Goal: Task Accomplishment & Management: Use online tool/utility

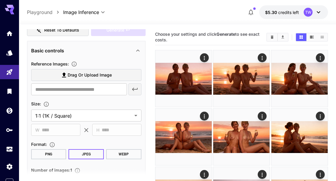
click at [273, 36] on icon "Clear All" at bounding box center [272, 36] width 3 height 3
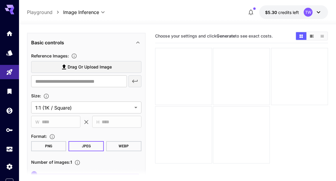
scroll to position [96, 0]
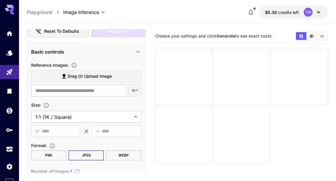
click at [103, 72] on span "Drag or upload image" at bounding box center [90, 75] width 44 height 7
click at [0, 0] on input "Drag or upload image" at bounding box center [0, 0] width 0 height 0
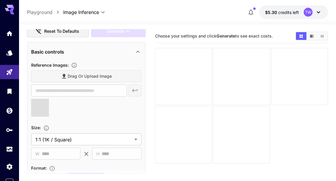
type input "**********"
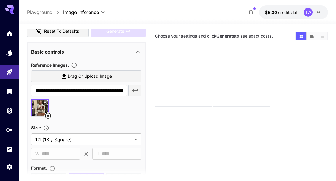
click at [136, 139] on body "**********" at bounding box center [168, 113] width 336 height 227
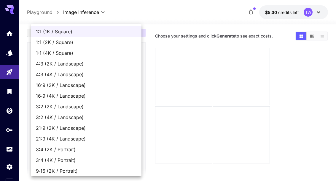
click at [79, 96] on span "16:9 (4K / Landscape)" at bounding box center [86, 95] width 101 height 7
type input "**********"
type input "****"
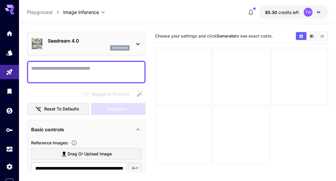
scroll to position [23, 0]
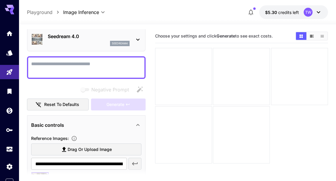
click at [110, 64] on textarea "Negative Prompt" at bounding box center [86, 67] width 110 height 14
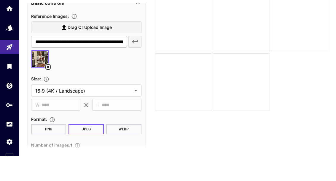
scroll to position [123, 0]
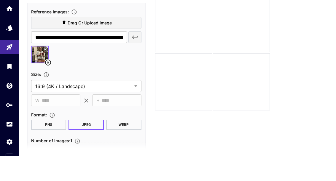
type textarea "**********"
type input "*"
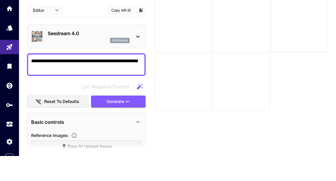
scroll to position [0, 0]
click at [131, 120] on button "Generate" at bounding box center [118, 126] width 55 height 12
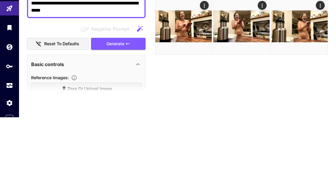
scroll to position [55, 0]
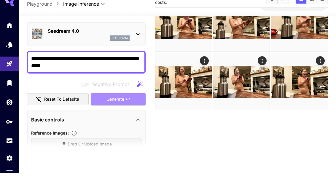
type textarea "**********"
click at [136, 93] on div "**********" at bounding box center [86, 168] width 119 height 319
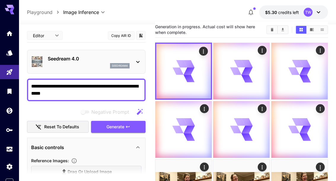
scroll to position [0, 0]
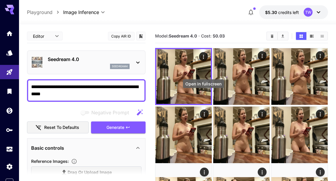
click at [0, 0] on icon "Open in fullscreen" at bounding box center [0, 0] width 0 height 0
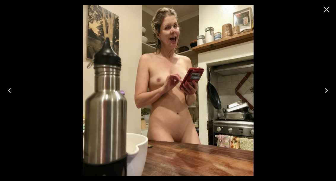
click at [323, 92] on icon "Next" at bounding box center [327, 91] width 10 height 10
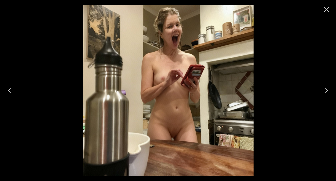
click at [323, 91] on icon "Next" at bounding box center [327, 91] width 10 height 10
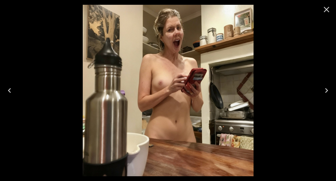
click at [325, 92] on icon "Next" at bounding box center [327, 91] width 10 height 10
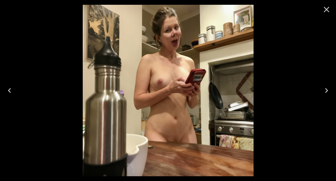
click at [326, 96] on button "Next" at bounding box center [326, 90] width 19 height 24
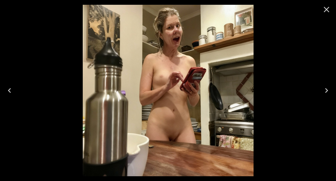
click at [326, 94] on icon "Next" at bounding box center [327, 91] width 10 height 10
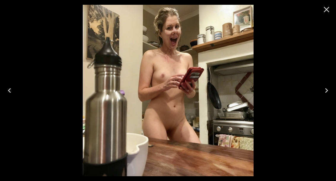
click at [326, 94] on icon "Next" at bounding box center [327, 91] width 10 height 10
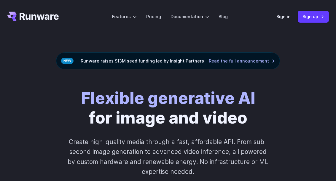
click at [33, 76] on div "Flexible generative AI for image and video Create high-quality media through a …" at bounding box center [168, 142] width 336 height 147
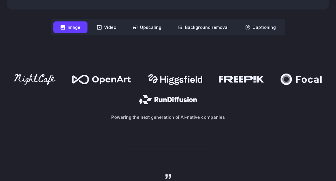
scroll to position [319, 0]
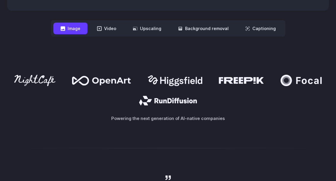
click at [150, 26] on button "Upscaling" at bounding box center [147, 29] width 43 height 12
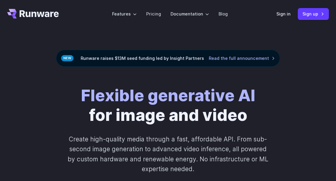
scroll to position [0, 0]
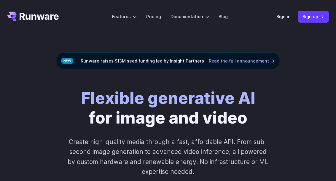
click at [284, 18] on link "Sign in" at bounding box center [284, 16] width 14 height 7
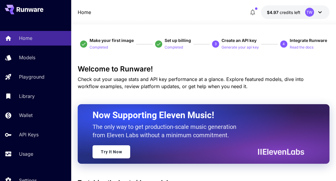
click at [22, 58] on p "Models" at bounding box center [27, 57] width 16 height 7
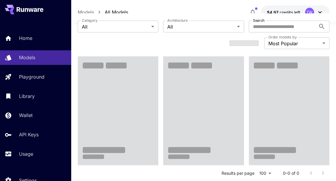
scroll to position [37, 0]
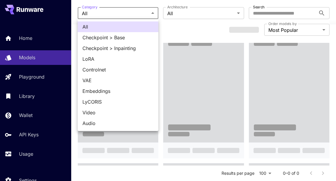
scroll to position [57, 0]
click at [204, 36] on div at bounding box center [168, 90] width 336 height 181
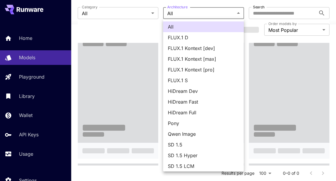
scroll to position [0, 0]
click at [146, 39] on div at bounding box center [168, 90] width 336 height 181
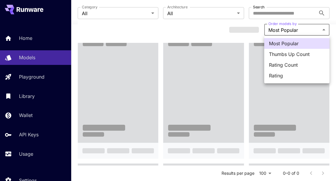
click at [319, 105] on div at bounding box center [168, 90] width 336 height 181
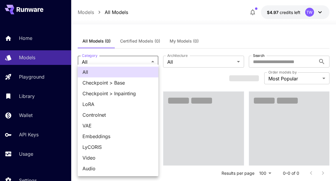
click at [95, 101] on span "LoRA" at bounding box center [118, 103] width 71 height 7
type input "****"
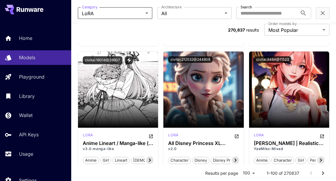
click at [23, 94] on p "Library" at bounding box center [27, 95] width 16 height 7
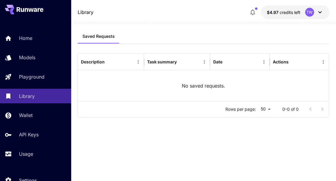
scroll to position [24, 0]
click at [17, 56] on link "Models" at bounding box center [35, 57] width 71 height 15
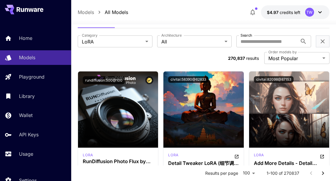
click at [18, 38] on link "Home" at bounding box center [35, 38] width 71 height 15
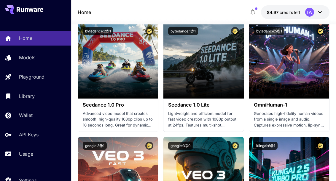
scroll to position [301, 0]
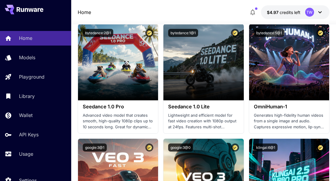
click at [228, 113] on p "Lightweight and efficient model for fast video creation with 1080p output at 24…" at bounding box center [203, 121] width 71 height 18
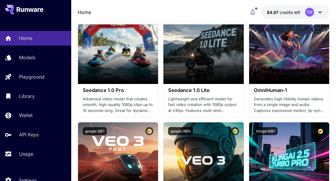
scroll to position [317, 0]
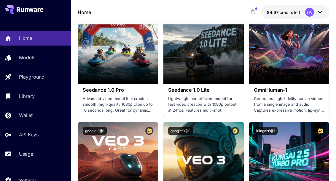
click at [217, 106] on p "Lightweight and efficient model for fast video creation with 1080p output at 24…" at bounding box center [203, 105] width 71 height 18
click at [213, 102] on p "Lightweight and efficient model for fast video creation with 1080p output at 24…" at bounding box center [203, 105] width 71 height 18
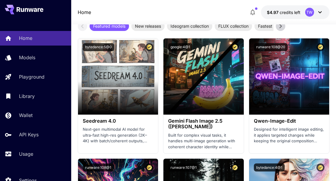
scroll to position [1012, 0]
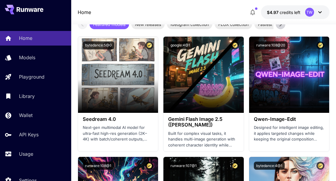
click at [135, 72] on span "Launch in Playground" at bounding box center [115, 74] width 45 height 5
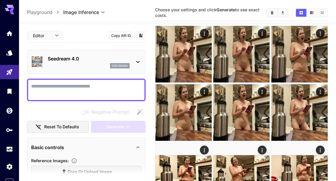
click at [273, 11] on icon "Clear All" at bounding box center [272, 12] width 4 height 4
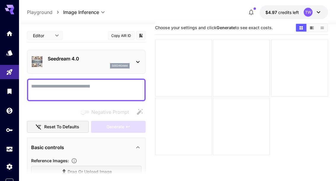
scroll to position [12, 0]
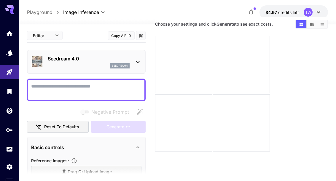
click at [51, 128] on button "Reset to defaults" at bounding box center [58, 127] width 62 height 12
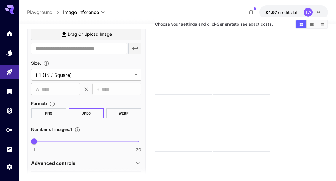
scroll to position [137, 0]
click at [51, 158] on div "Advanced controls" at bounding box center [86, 163] width 110 height 14
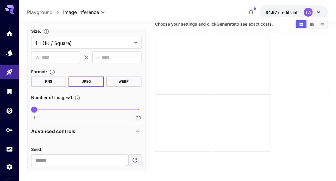
scroll to position [169, 0]
click at [53, 178] on p "API-only settings" at bounding box center [51, 179] width 40 height 7
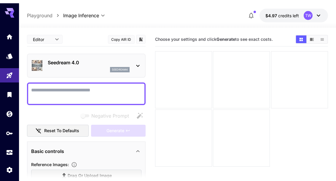
scroll to position [0, 0]
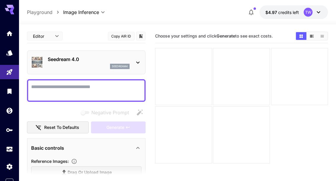
click at [42, 37] on body "**********" at bounding box center [168, 113] width 336 height 227
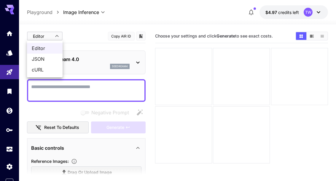
click at [39, 38] on div at bounding box center [168, 90] width 336 height 181
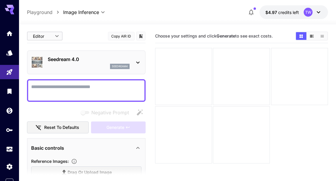
click at [41, 38] on body "**********" at bounding box center [168, 113] width 336 height 227
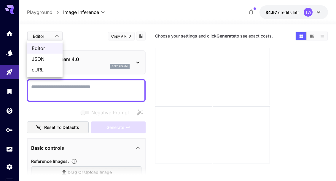
click at [38, 59] on span "JSON" at bounding box center [45, 58] width 26 height 7
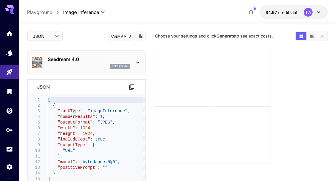
click at [44, 35] on body "**********" at bounding box center [168, 113] width 336 height 227
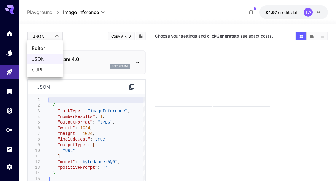
click at [37, 70] on span "cURL" at bounding box center [45, 69] width 26 height 7
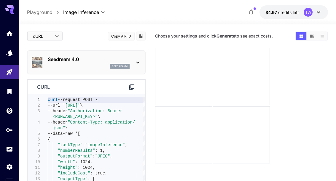
click at [39, 35] on body "**********" at bounding box center [168, 113] width 336 height 227
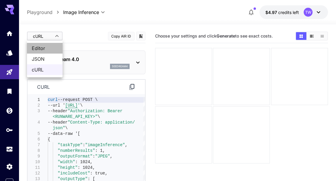
click at [36, 47] on span "Editor" at bounding box center [45, 48] width 26 height 7
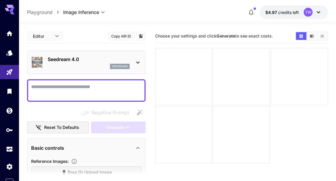
type input "****"
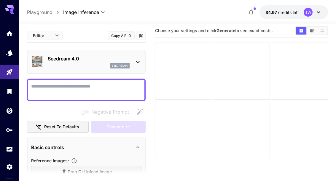
scroll to position [5, 0]
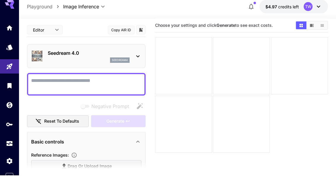
click at [10, 50] on icon "Models" at bounding box center [9, 53] width 6 height 6
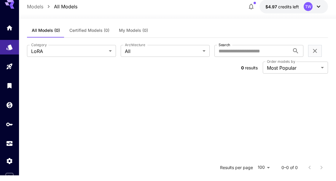
scroll to position [10, 0]
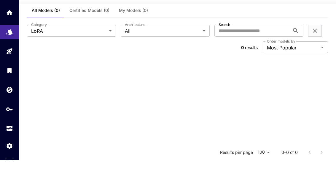
click at [12, 88] on icon "Library" at bounding box center [9, 91] width 7 height 7
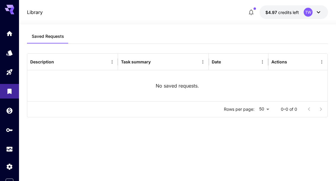
click at [12, 54] on icon "Models" at bounding box center [9, 52] width 7 height 7
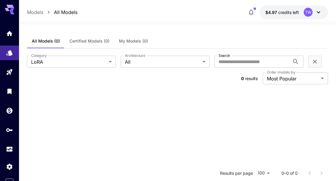
click at [108, 63] on body "**********" at bounding box center [168, 152] width 336 height 305
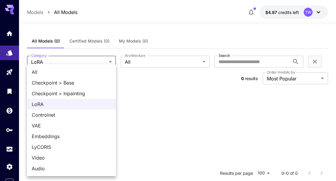
click at [41, 134] on span "Embeddings" at bounding box center [72, 135] width 80 height 7
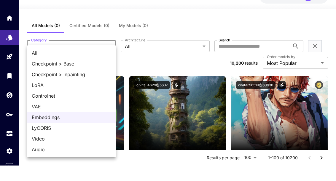
click at [39, 150] on span "Video" at bounding box center [72, 153] width 80 height 7
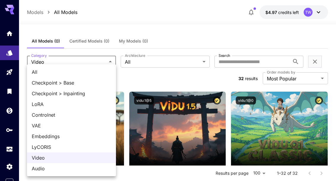
click at [43, 82] on span "Checkpoint > Base" at bounding box center [72, 82] width 80 height 7
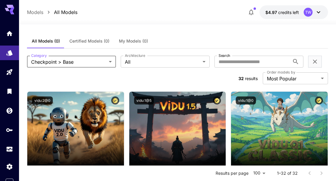
type input "**********"
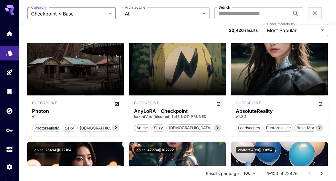
scroll to position [1409, 0]
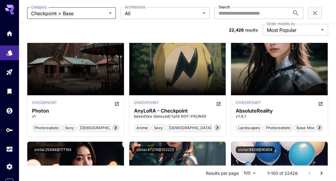
click at [295, 57] on span "Launch in Playground" at bounding box center [276, 56] width 45 height 5
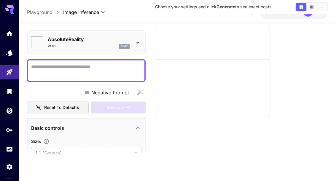
type input "**********"
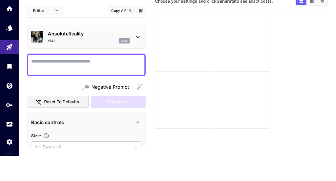
scroll to position [10, 0]
click at [137, 148] on body "**********" at bounding box center [168, 103] width 336 height 227
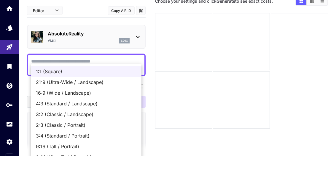
click at [93, 125] on span "4:3 (Standard / Landscape)" at bounding box center [86, 128] width 101 height 7
type input "**********"
type input "***"
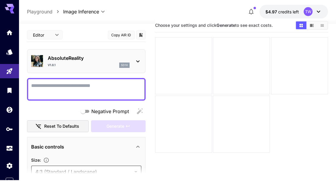
scroll to position [0, 0]
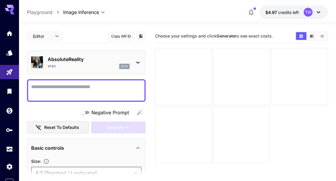
click at [39, 86] on textarea "Negative Prompt" at bounding box center [86, 90] width 110 height 14
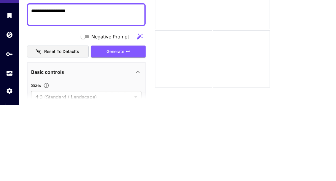
scroll to position [51, 0]
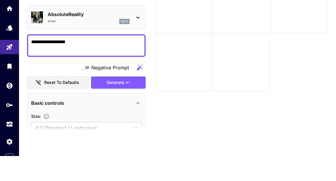
click at [102, 101] on button "Generate" at bounding box center [118, 107] width 55 height 12
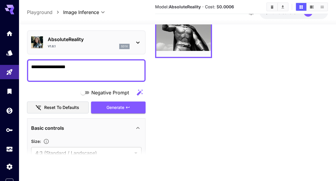
scroll to position [62, 0]
click at [94, 63] on textarea "**********" at bounding box center [86, 70] width 110 height 14
click at [134, 101] on button "Generate" at bounding box center [118, 107] width 55 height 12
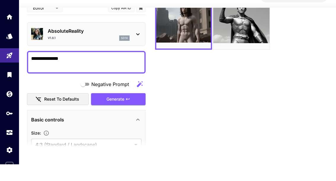
scroll to position [39, 0]
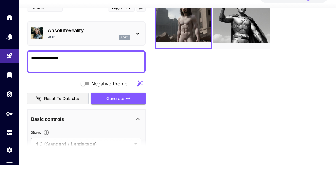
click at [137, 132] on icon at bounding box center [137, 135] width 7 height 7
click at [139, 151] on icon at bounding box center [137, 152] width 3 height 2
click at [97, 71] on textarea "**********" at bounding box center [86, 78] width 110 height 14
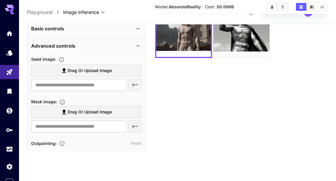
scroll to position [93, 0]
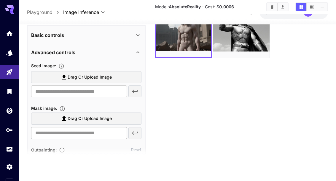
type textarea "**********"
click at [111, 73] on span "Drag or upload image" at bounding box center [90, 76] width 44 height 7
click at [0, 0] on input "Drag or upload image" at bounding box center [0, 0] width 0 height 0
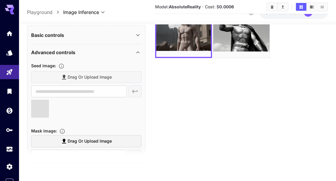
type input "**********"
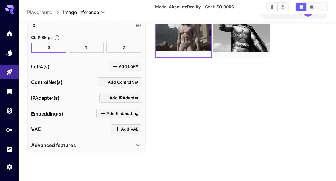
scroll to position [452, 0]
click at [137, 141] on icon at bounding box center [137, 144] width 7 height 7
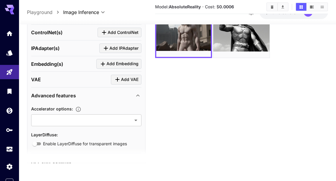
scroll to position [501, 0]
click at [135, 158] on icon at bounding box center [137, 161] width 7 height 7
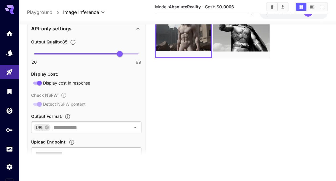
scroll to position [634, 0]
click at [42, 91] on div "Check NSFW : Detect NSFW content" at bounding box center [86, 99] width 110 height 16
click at [69, 91] on div "Check NSFW : Detect NSFW content" at bounding box center [86, 99] width 110 height 16
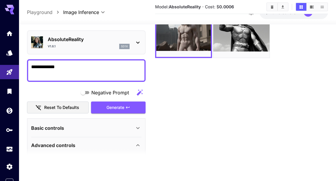
scroll to position [0, 0]
click at [125, 101] on button "Generate" at bounding box center [118, 107] width 55 height 12
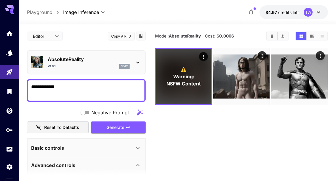
click at [206, 56] on icon "Actions" at bounding box center [204, 57] width 6 height 6
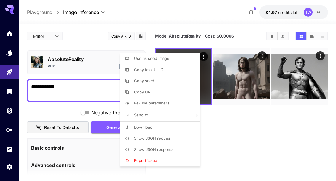
click at [162, 56] on span "Use as seed image" at bounding box center [151, 58] width 35 height 5
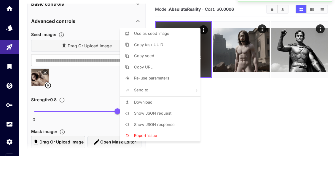
scroll to position [4, 0]
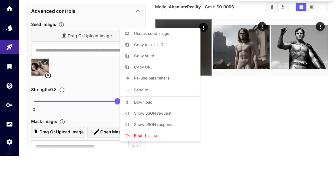
click at [257, 117] on div at bounding box center [168, 90] width 336 height 181
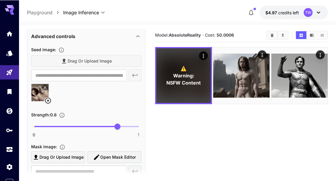
scroll to position [0, 0]
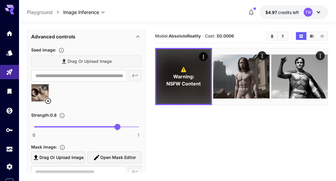
click at [45, 100] on icon at bounding box center [48, 100] width 7 height 7
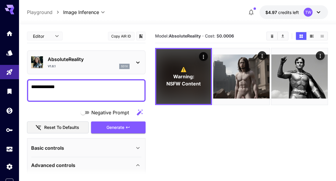
click at [50, 38] on body "**********" at bounding box center [168, 113] width 336 height 227
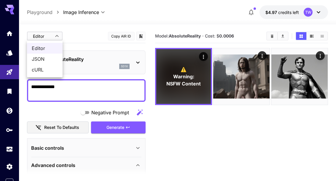
click at [41, 39] on div at bounding box center [168, 90] width 336 height 181
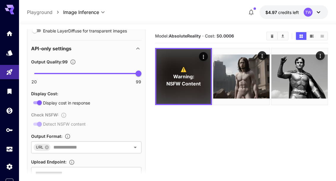
scroll to position [579, 0]
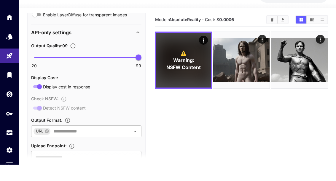
click at [132, 144] on icon "Open" at bounding box center [135, 147] width 7 height 7
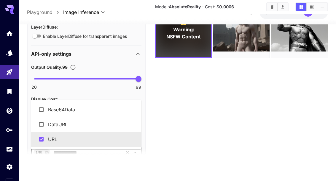
scroll to position [554, 0]
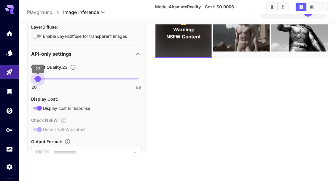
type input "**"
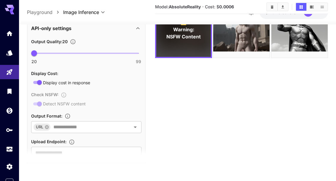
scroll to position [579, 0]
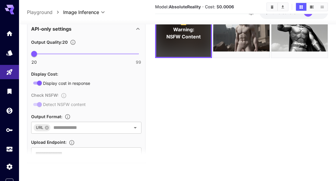
click at [67, 91] on div "Check NSFW : Detect NSFW content" at bounding box center [86, 99] width 110 height 16
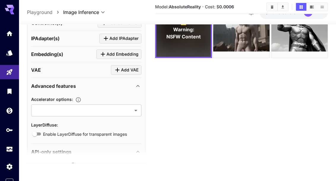
scroll to position [423, 0]
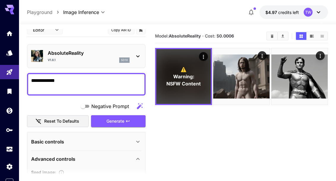
click at [311, 12] on div "TW" at bounding box center [308, 12] width 9 height 9
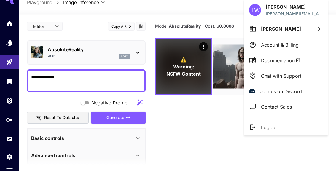
click at [289, 67] on span "Documentation" at bounding box center [280, 70] width 39 height 7
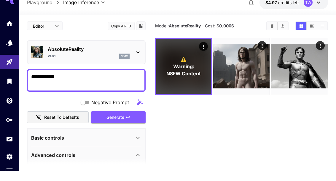
scroll to position [10, 0]
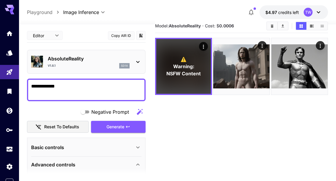
click at [127, 36] on button "Copy AIR ID" at bounding box center [121, 35] width 27 height 9
click at [125, 37] on button "Copy AIR ID" at bounding box center [121, 35] width 27 height 9
click at [273, 26] on icon "Clear All" at bounding box center [272, 25] width 3 height 3
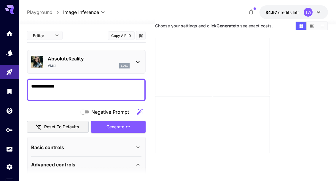
click at [324, 28] on icon "Show media in list view" at bounding box center [322, 26] width 4 height 4
click at [306, 25] on button "Show media in grid view" at bounding box center [301, 26] width 10 height 8
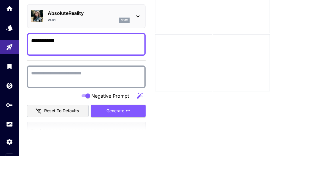
scroll to position [1, 0]
click at [94, 62] on textarea "**********" at bounding box center [86, 69] width 110 height 14
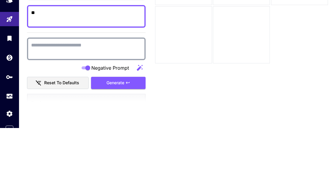
type textarea "*"
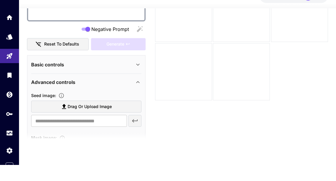
scroll to position [76, 0]
click at [139, 80] on icon at bounding box center [137, 81] width 3 height 2
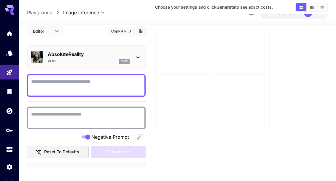
scroll to position [0, 0]
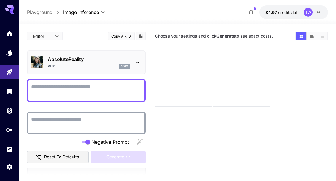
click at [10, 55] on icon "Models" at bounding box center [9, 52] width 7 height 7
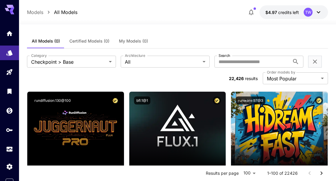
click at [10, 34] on icon "Home" at bounding box center [9, 33] width 7 height 7
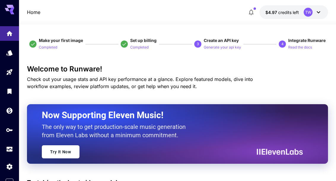
click at [12, 55] on link at bounding box center [9, 52] width 19 height 15
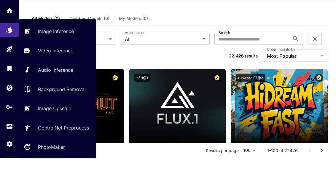
click at [41, 166] on p "PhotoMaker" at bounding box center [51, 169] width 27 height 7
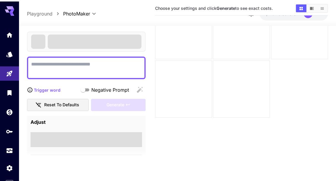
scroll to position [72, 0]
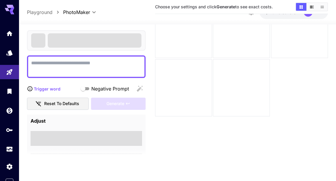
click at [12, 169] on icon "Settings" at bounding box center [10, 166] width 6 height 6
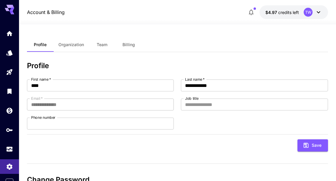
click at [255, 11] on icon "button" at bounding box center [251, 12] width 7 height 7
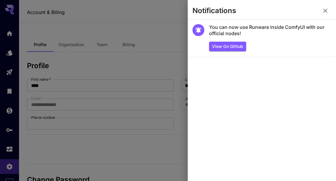
click at [326, 13] on icon "button" at bounding box center [325, 10] width 7 height 7
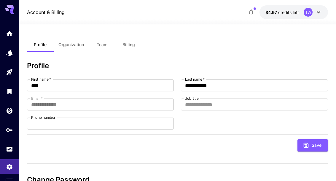
click at [12, 12] on icon at bounding box center [12, 12] width 5 height 3
click at [12, 37] on link at bounding box center [9, 33] width 19 height 15
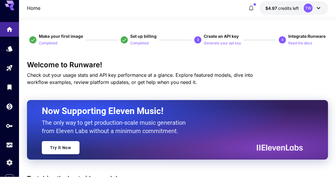
click at [230, 45] on p "Generate your api key" at bounding box center [222, 48] width 37 height 6
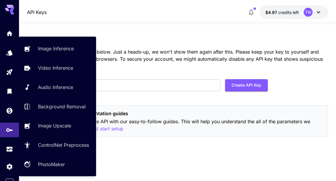
click at [13, 51] on icon "Models" at bounding box center [9, 52] width 7 height 7
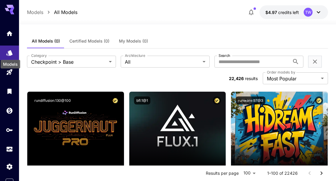
click at [297, 60] on icon at bounding box center [295, 61] width 5 height 5
click at [12, 32] on icon "Home" at bounding box center [9, 33] width 7 height 7
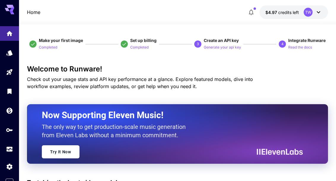
click at [303, 42] on span "Integrate Runware" at bounding box center [307, 40] width 37 height 5
click at [296, 48] on p "Read the docs" at bounding box center [301, 48] width 24 height 6
click at [12, 8] on icon at bounding box center [12, 9] width 5 height 3
click at [13, 14] on icon at bounding box center [12, 12] width 5 height 3
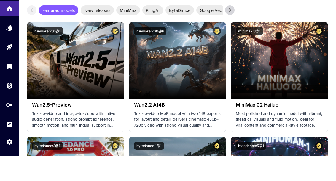
scroll to position [163, 0]
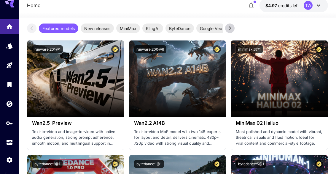
click at [181, 32] on span "ByteDance" at bounding box center [180, 35] width 29 height 6
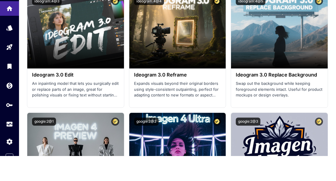
scroll to position [705, 0]
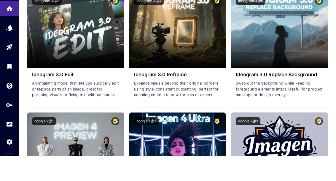
click at [7, 88] on icon "Library" at bounding box center [9, 91] width 7 height 7
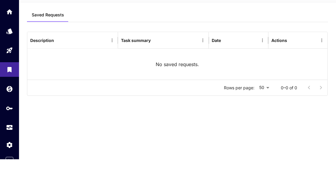
click at [12, 49] on icon "Models" at bounding box center [9, 52] width 7 height 7
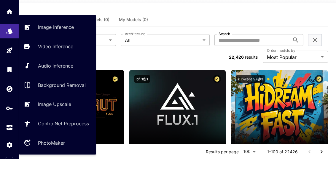
click at [8, 69] on icon "Playground" at bounding box center [10, 72] width 6 height 6
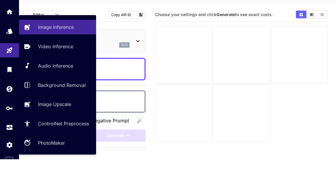
type input "**********"
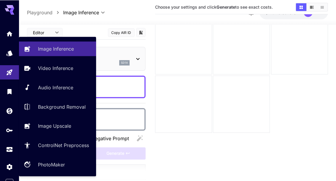
scroll to position [30, 0]
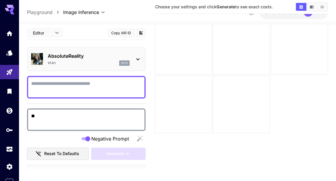
type textarea "**"
click at [124, 18] on div at bounding box center [177, 20] width 317 height 7
click at [137, 66] on div "AbsoluteReality v1.8.1 sd1x" at bounding box center [86, 59] width 110 height 18
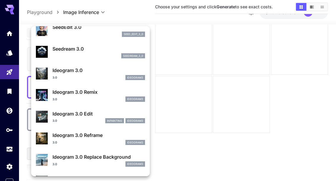
scroll to position [157, 0]
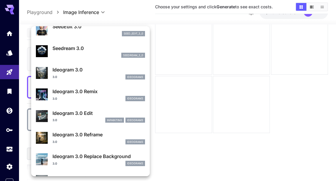
click at [52, 112] on div "Ideogram 3.0 Edit 3.0 inpainting ideogram3" at bounding box center [90, 116] width 109 height 18
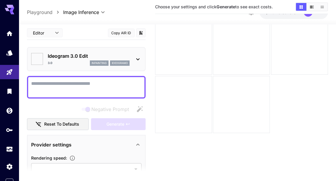
type input "*******"
type input "****"
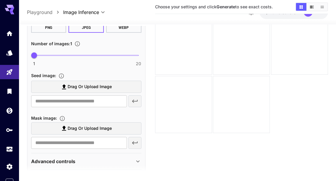
scroll to position [390, 0]
click at [138, 162] on icon at bounding box center [137, 161] width 3 height 2
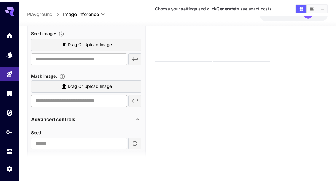
scroll to position [72, 0]
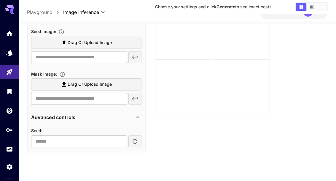
click at [136, 154] on div "API-only settings" at bounding box center [86, 161] width 110 height 14
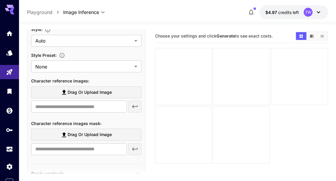
scroll to position [183, 0]
click at [48, 90] on label "Drag or upload image" at bounding box center [86, 92] width 110 height 12
click at [0, 0] on input "Drag or upload image" at bounding box center [0, 0] width 0 height 0
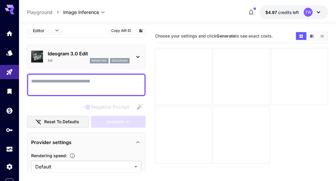
scroll to position [7, 0]
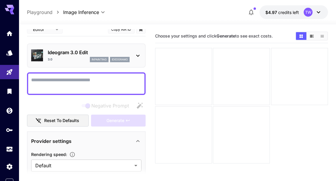
type input "**********"
click at [39, 79] on textarea "Negative Prompt" at bounding box center [86, 83] width 110 height 14
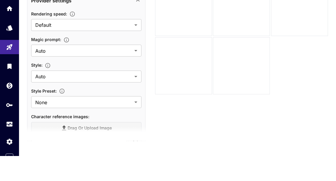
scroll to position [106, 0]
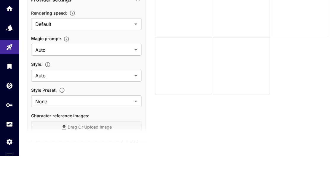
type textarea "**********"
click at [136, 27] on body "**********" at bounding box center [168, 69] width 336 height 227
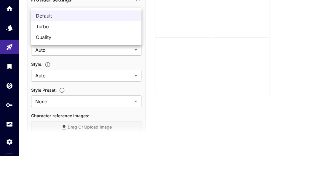
click at [136, 48] on span "Turbo" at bounding box center [86, 51] width 101 height 7
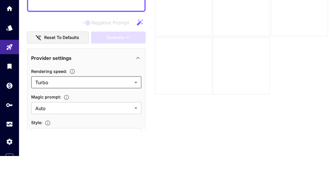
scroll to position [49, 0]
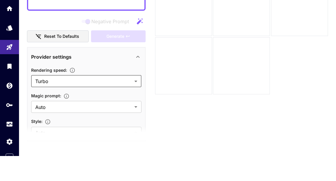
click at [137, 84] on body "**********" at bounding box center [168, 69] width 336 height 227
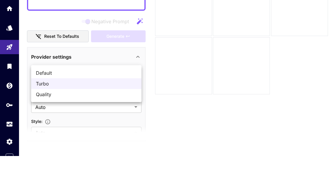
click at [135, 94] on span "Default" at bounding box center [86, 97] width 101 height 7
type input "*******"
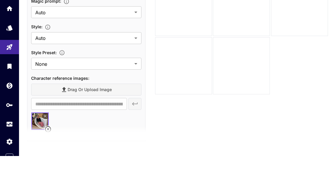
scroll to position [143, 0]
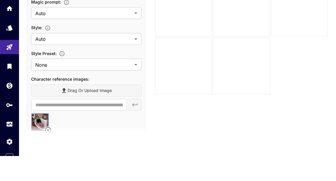
click at [48, 138] on img at bounding box center [39, 146] width 17 height 17
click at [50, 152] on icon at bounding box center [48, 155] width 6 height 6
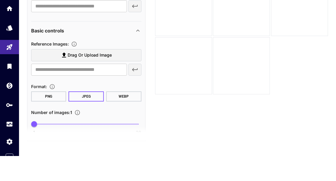
scroll to position [287, 0]
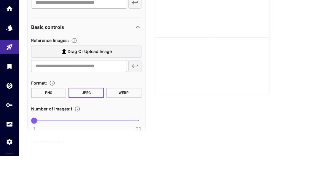
click at [114, 70] on label "Drag or upload image" at bounding box center [86, 76] width 110 height 12
click at [0, 0] on input "Drag or upload image" at bounding box center [0, 0] width 0 height 0
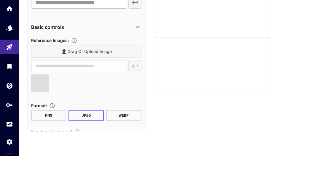
type input "**********"
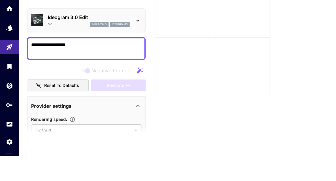
scroll to position [0, 0]
click at [141, 92] on icon "button" at bounding box center [139, 95] width 7 height 7
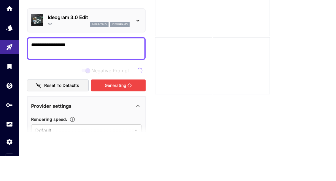
type textarea "**********"
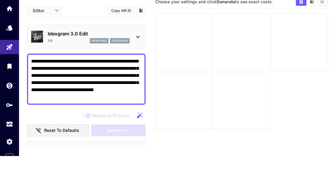
scroll to position [10, 0]
click at [123, 149] on div "Generate" at bounding box center [118, 155] width 55 height 12
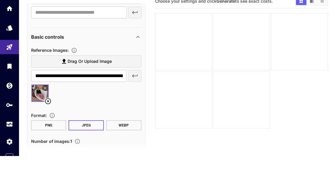
scroll to position [326, 0]
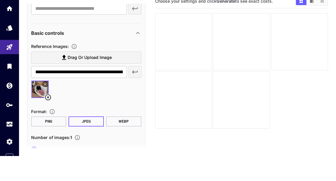
click at [49, 119] on icon at bounding box center [48, 122] width 6 height 6
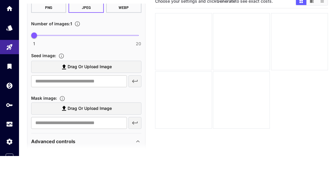
scroll to position [416, 0]
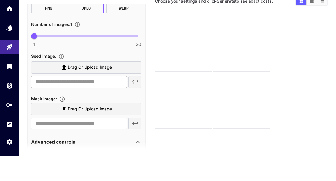
click at [117, 86] on label "Drag or upload image" at bounding box center [86, 92] width 110 height 12
click at [0, 0] on input "Drag or upload image" at bounding box center [0, 0] width 0 height 0
click at [125, 86] on label "Drag or upload image" at bounding box center [86, 92] width 110 height 12
click at [0, 0] on input "Drag or upload image" at bounding box center [0, 0] width 0 height 0
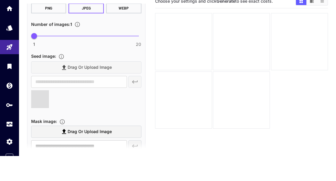
type input "**********"
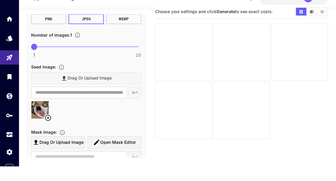
scroll to position [0, 0]
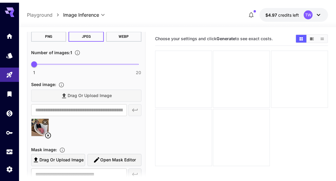
type input "**"
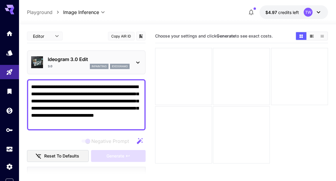
click at [110, 123] on textarea "**********" at bounding box center [86, 104] width 110 height 43
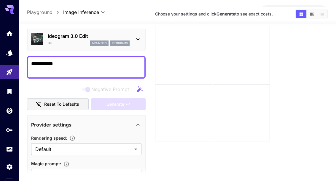
scroll to position [27, 0]
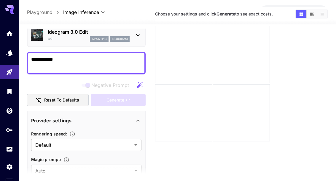
click at [88, 56] on textarea "**********" at bounding box center [86, 63] width 110 height 14
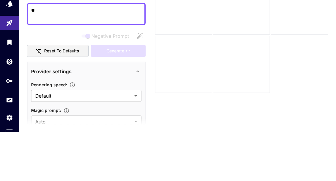
type textarea "*"
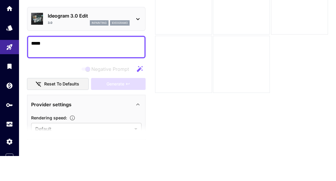
scroll to position [0, 0]
click at [116, 65] on textarea "*****" at bounding box center [86, 72] width 110 height 14
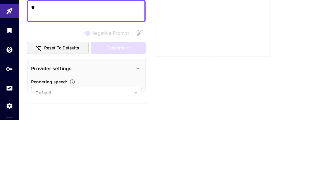
type textarea "*"
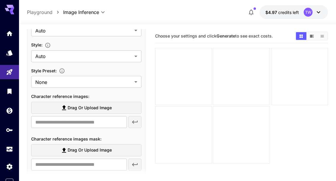
scroll to position [163, 0]
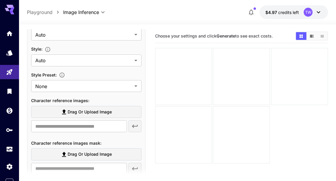
type textarea "*****"
click at [137, 89] on body "**********" at bounding box center [168, 113] width 336 height 227
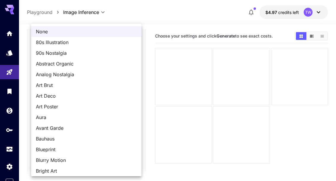
click at [50, 52] on span "90s Nostalgia" at bounding box center [86, 52] width 101 height 7
type input "**********"
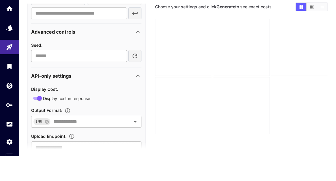
scroll to position [5, 0]
click at [135, 143] on icon "Open" at bounding box center [135, 146] width 7 height 7
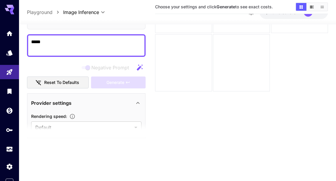
scroll to position [0, 0]
click at [125, 88] on div "Generate" at bounding box center [118, 82] width 55 height 12
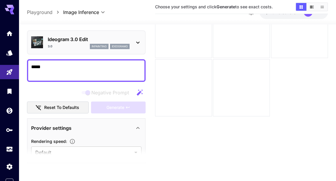
click at [130, 101] on div "Generate" at bounding box center [118, 107] width 55 height 12
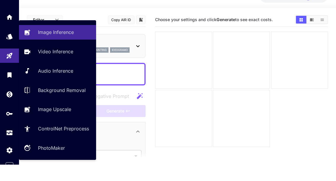
click at [39, 41] on link "Image Inference" at bounding box center [57, 48] width 77 height 15
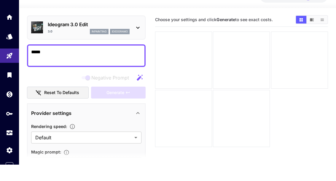
scroll to position [20, 0]
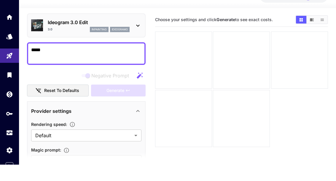
click at [45, 101] on button "Reset to defaults" at bounding box center [58, 107] width 62 height 12
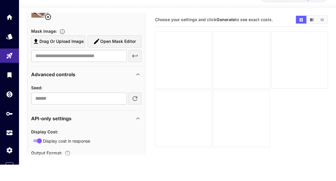
scroll to position [486, 0]
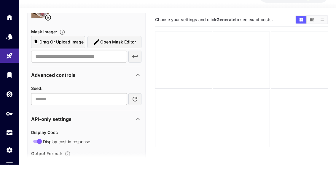
click at [138, 112] on icon "button" at bounding box center [135, 115] width 7 height 7
type input "*********"
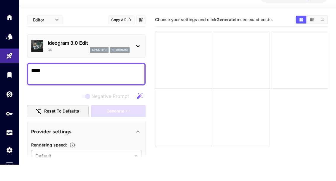
scroll to position [0, 0]
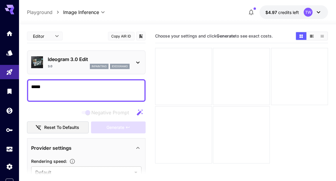
click at [138, 62] on icon at bounding box center [137, 62] width 7 height 7
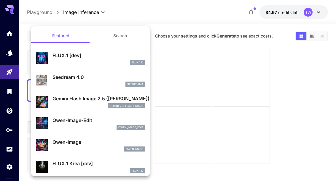
click at [137, 64] on p "FLUX.1 D" at bounding box center [138, 62] width 12 height 4
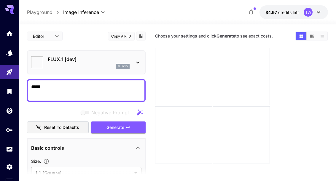
type input "**********"
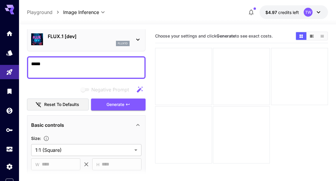
scroll to position [27, 0]
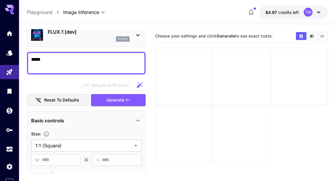
click at [126, 97] on button "Generate" at bounding box center [118, 100] width 55 height 12
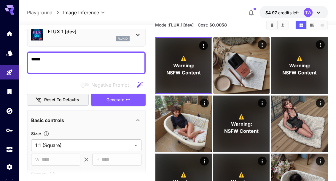
scroll to position [0, 0]
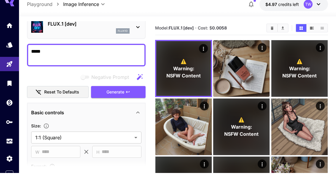
click at [205, 54] on icon "Actions" at bounding box center [204, 57] width 6 height 6
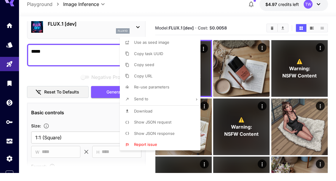
click at [147, 116] on span "Download" at bounding box center [143, 118] width 18 height 5
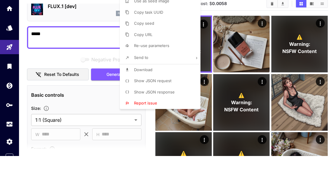
click at [54, 35] on div at bounding box center [168, 90] width 336 height 181
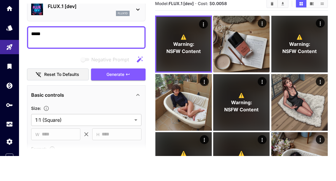
click at [91, 55] on textarea "*****" at bounding box center [86, 62] width 110 height 14
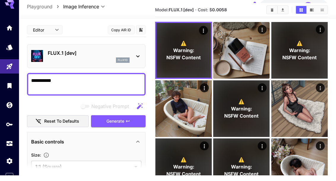
scroll to position [0, 0]
type textarea "**********"
click at [130, 124] on icon "button" at bounding box center [128, 126] width 5 height 5
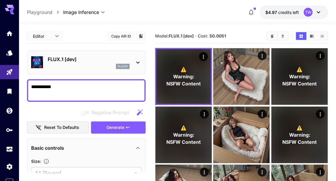
click at [204, 58] on icon "Actions" at bounding box center [203, 57] width 1 height 4
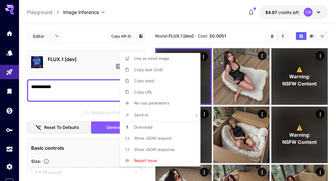
click at [147, 127] on span "Download" at bounding box center [143, 126] width 18 height 5
click at [47, 106] on div at bounding box center [168, 90] width 336 height 181
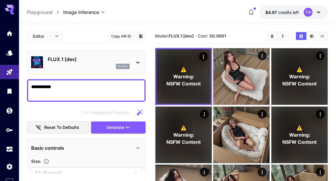
click at [274, 36] on icon "Clear All" at bounding box center [272, 36] width 4 height 4
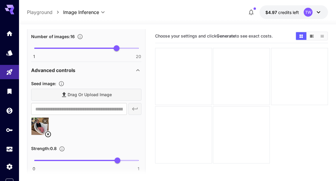
scroll to position [191, 0]
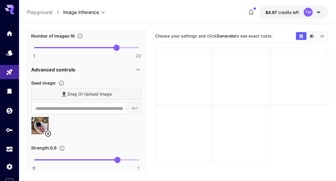
click at [64, 80] on icon "Upload a reference image to guide the result. This is needed for Image-to-Image…" at bounding box center [61, 83] width 6 height 6
click at [66, 83] on button "Upload a reference image to guide the result. This is needed for Image-to-Image…" at bounding box center [61, 83] width 11 height 6
click at [133, 82] on div "Seed image :" at bounding box center [86, 82] width 110 height 7
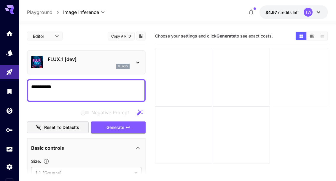
scroll to position [0, 0]
click at [131, 66] on div "FLUX.1 [dev] flux1d" at bounding box center [86, 62] width 110 height 18
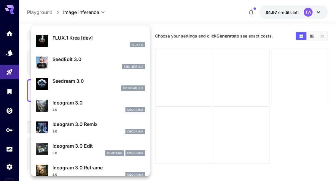
scroll to position [125, 0]
click at [39, 10] on div at bounding box center [168, 90] width 336 height 181
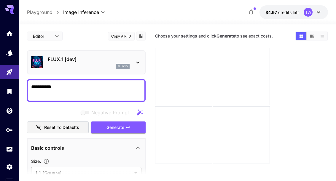
click at [137, 62] on icon at bounding box center [137, 62] width 3 height 2
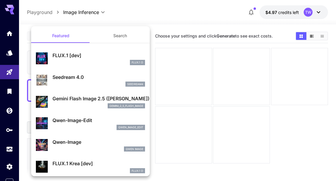
click at [124, 37] on button "Search" at bounding box center [120, 36] width 59 height 14
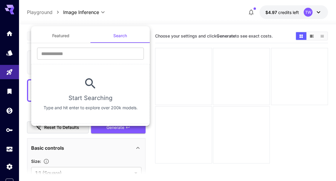
click at [53, 37] on button "Featured" at bounding box center [60, 36] width 59 height 14
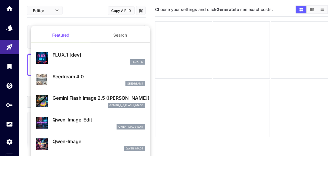
scroll to position [0, 0]
click at [45, 98] on img at bounding box center [42, 104] width 12 height 12
type input "**********"
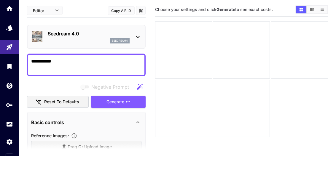
type input "*"
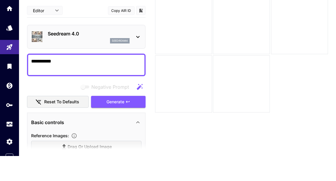
click at [132, 121] on button "Generate" at bounding box center [118, 127] width 55 height 12
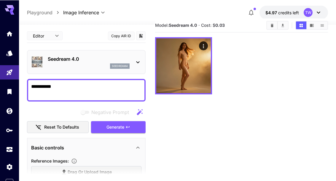
scroll to position [10, 0]
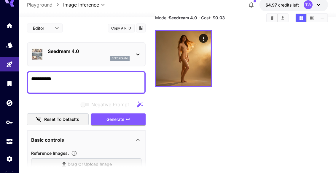
click at [272, 24] on icon "Clear All" at bounding box center [272, 25] width 3 height 3
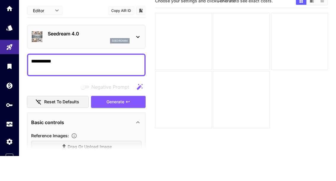
scroll to position [11, 0]
